Goal: Information Seeking & Learning: Learn about a topic

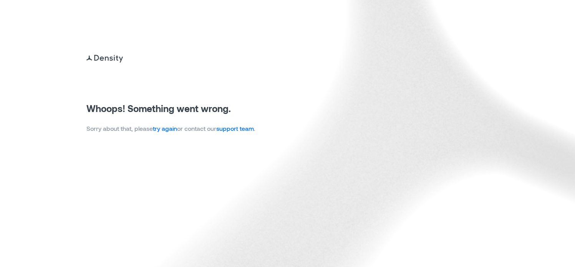
click at [166, 130] on link "try again" at bounding box center [165, 128] width 24 height 7
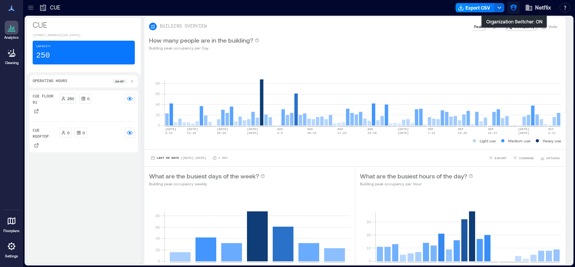
click at [512, 9] on icon "button" at bounding box center [514, 8] width 8 height 8
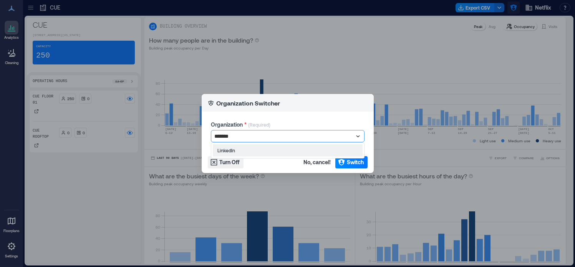
type input "********"
click at [353, 167] on button "Switch" at bounding box center [351, 162] width 32 height 12
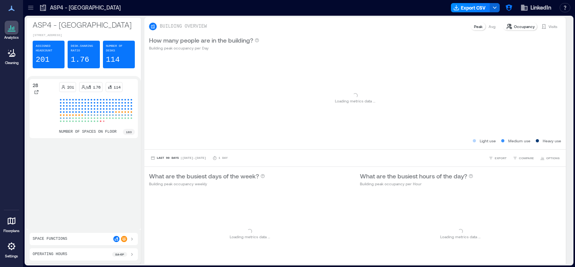
click at [17, 237] on div "Floorplans Settings" at bounding box center [11, 235] width 21 height 51
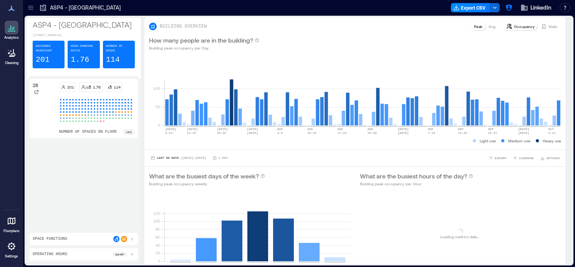
click at [30, 10] on icon at bounding box center [31, 8] width 8 height 8
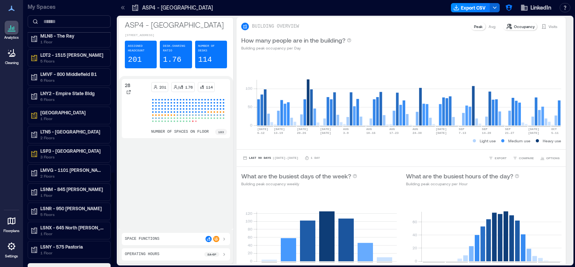
scroll to position [507, 0]
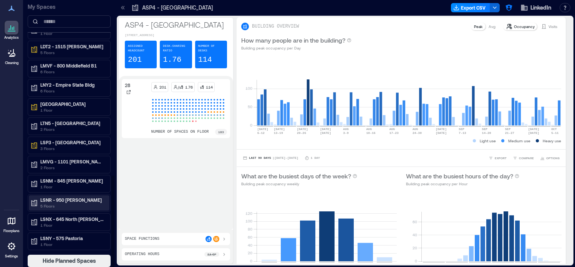
click at [86, 209] on p "5 Floors" at bounding box center [72, 206] width 65 height 6
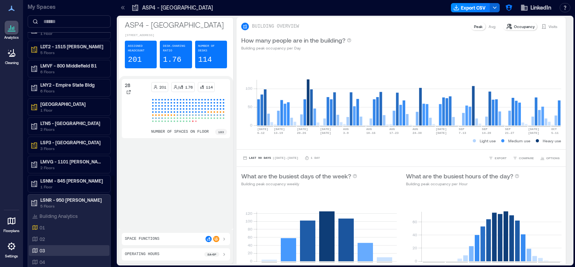
click at [70, 246] on div "03" at bounding box center [69, 250] width 81 height 11
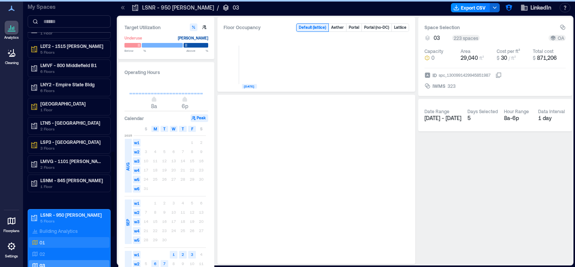
scroll to position [477, 0]
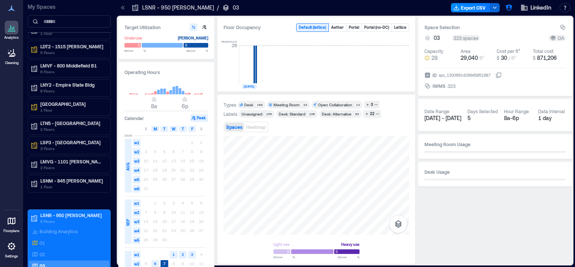
click at [121, 8] on icon at bounding box center [123, 8] width 8 height 8
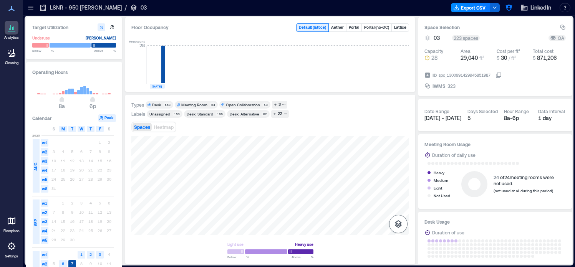
click at [396, 223] on icon "button" at bounding box center [398, 224] width 7 height 8
click at [399, 187] on icon "button" at bounding box center [398, 183] width 9 height 9
click at [307, 192] on div "H3GJC156" at bounding box center [270, 185] width 278 height 99
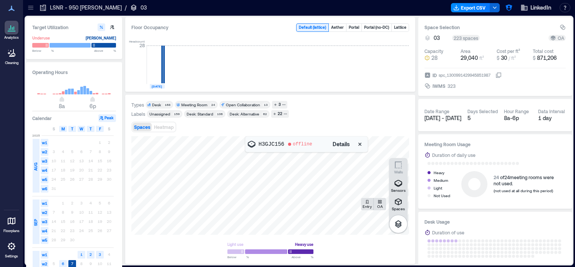
click at [280, 215] on div at bounding box center [270, 185] width 278 height 99
